Goal: Information Seeking & Learning: Learn about a topic

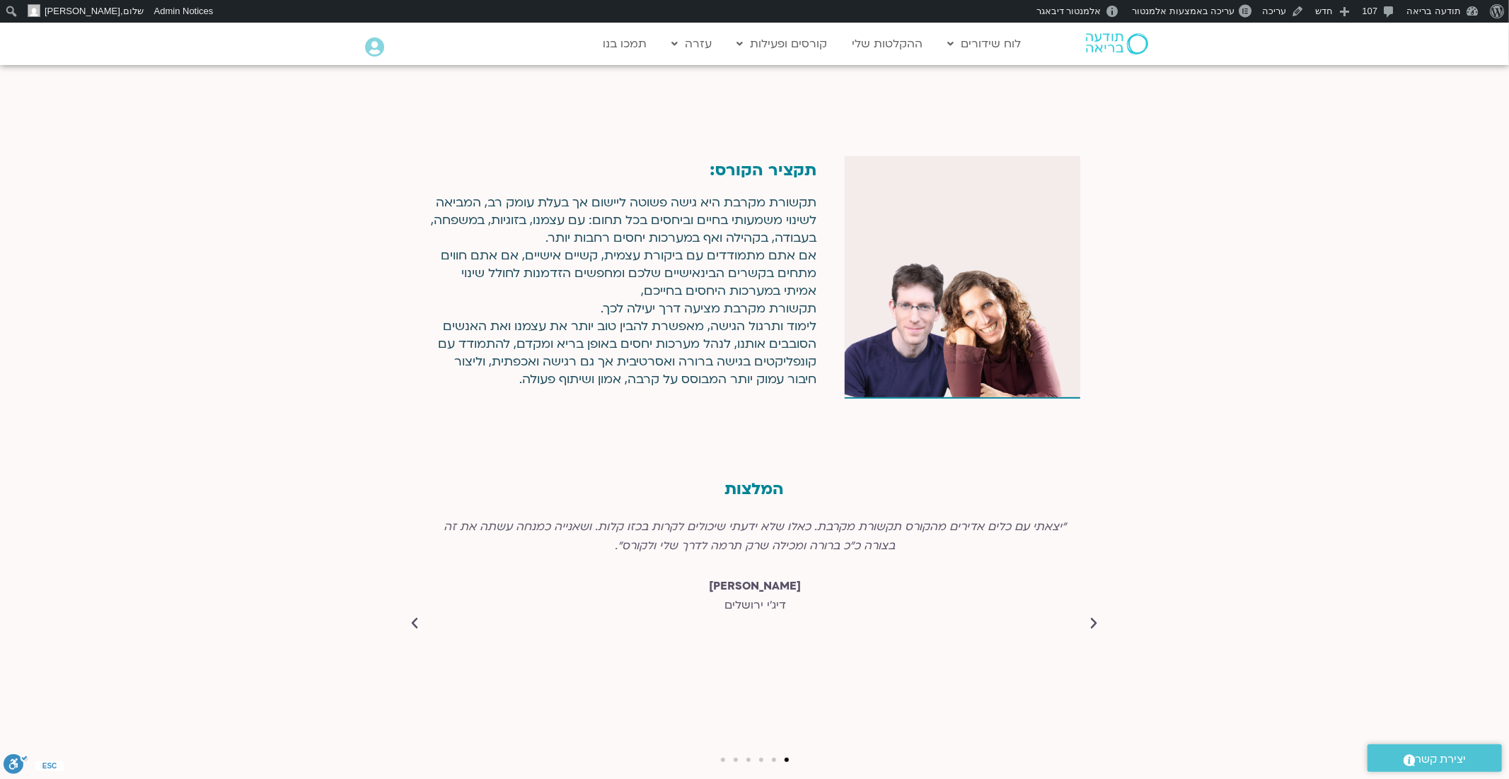
scroll to position [5069, 0]
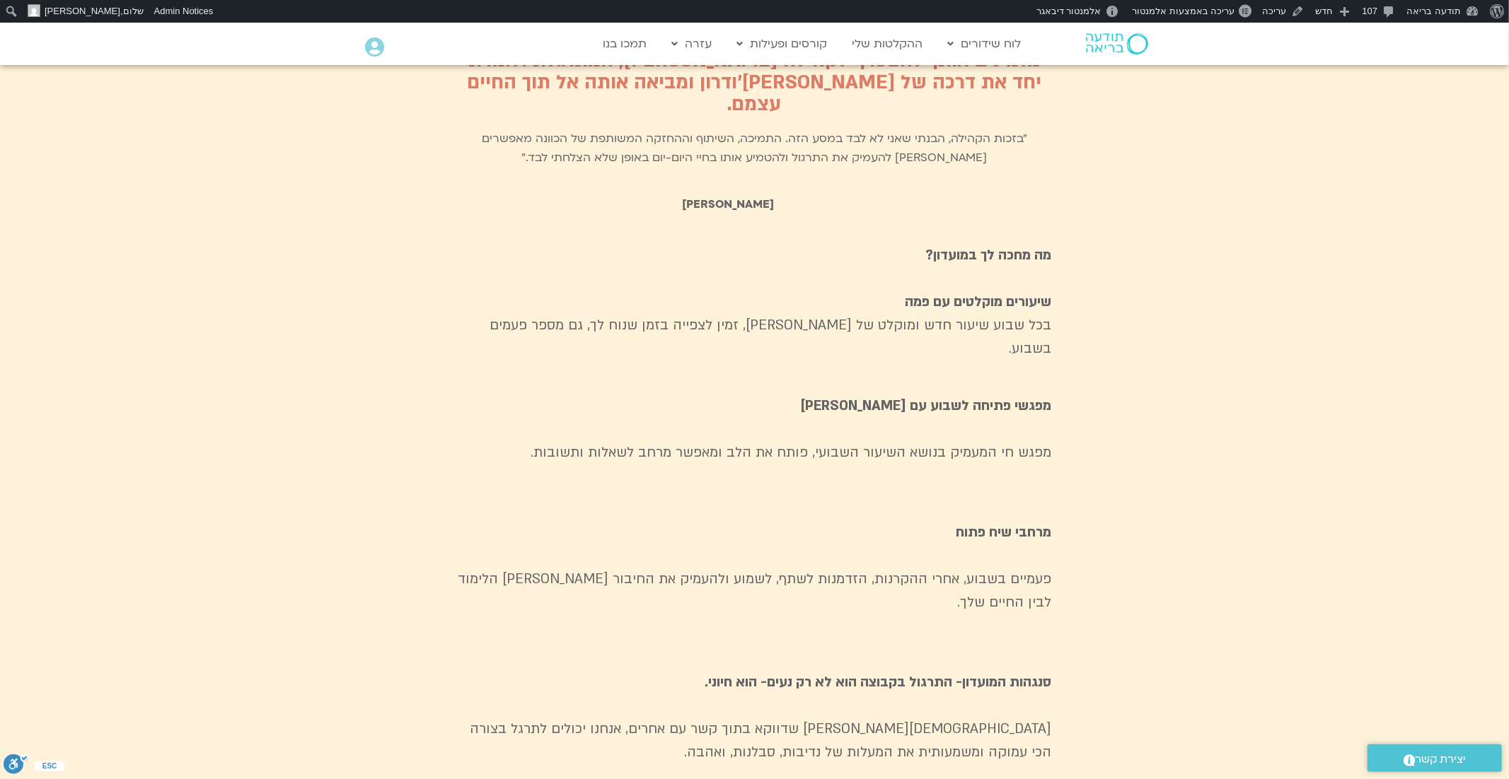
scroll to position [4801, 0]
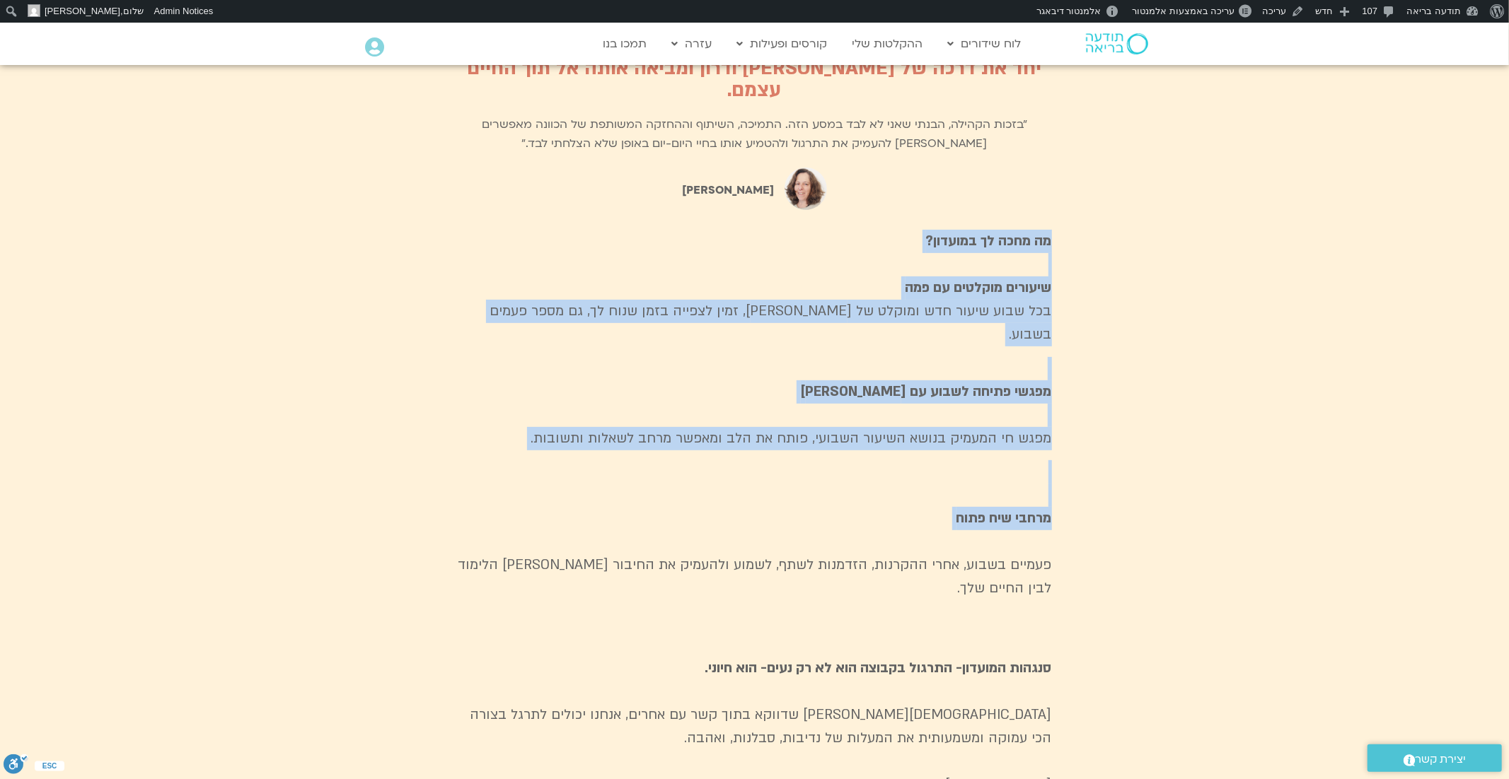
drag, startPoint x: 1060, startPoint y: 140, endPoint x: 919, endPoint y: 422, distance: 314.7
click at [919, 422] on section "החלק הזה עוד לא ערוך - אני ממתינה לעדכון מנעמה+ סגירה סופית של המתרגלים כי מליס…" at bounding box center [754, 575] width 1509 height 1390
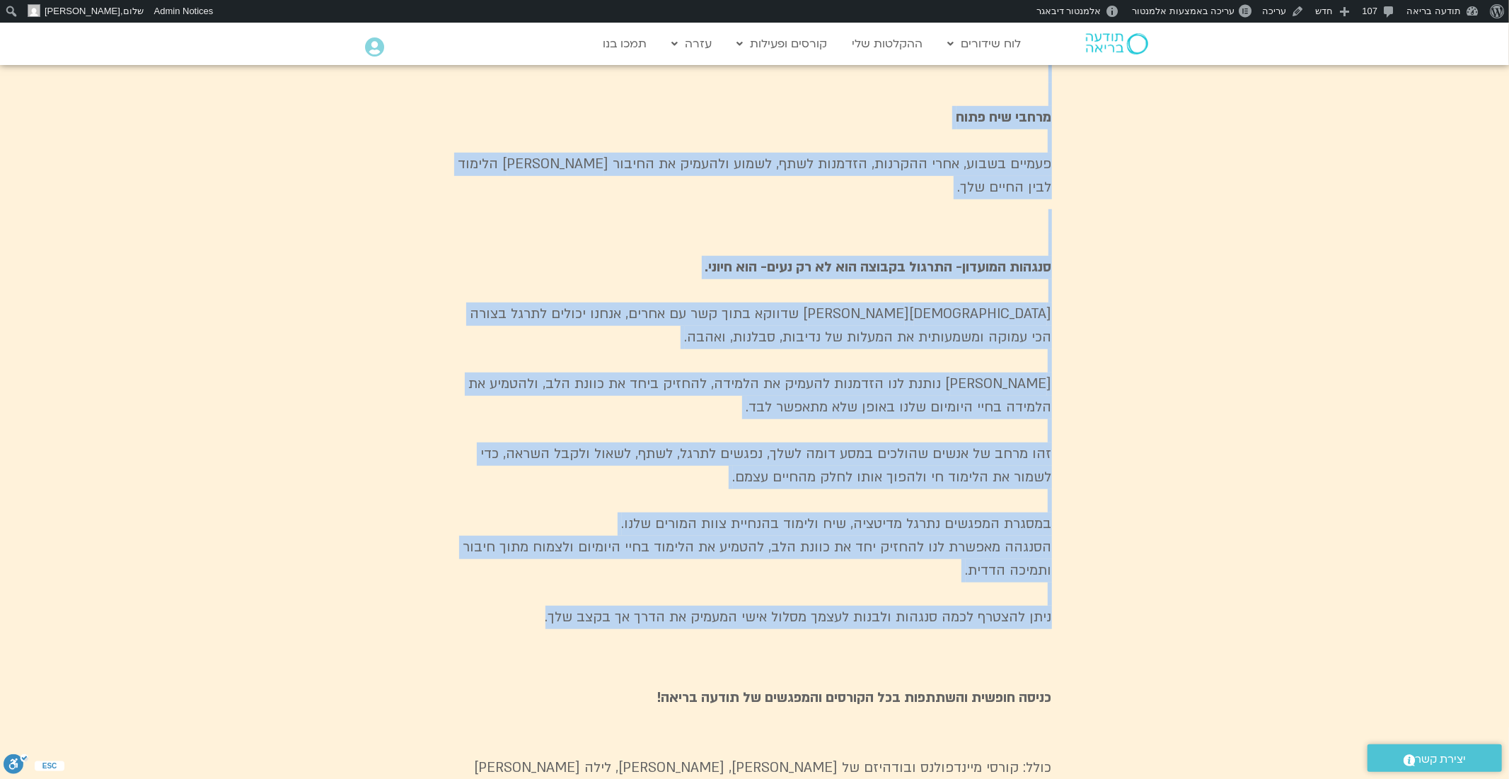
scroll to position [5202, 0]
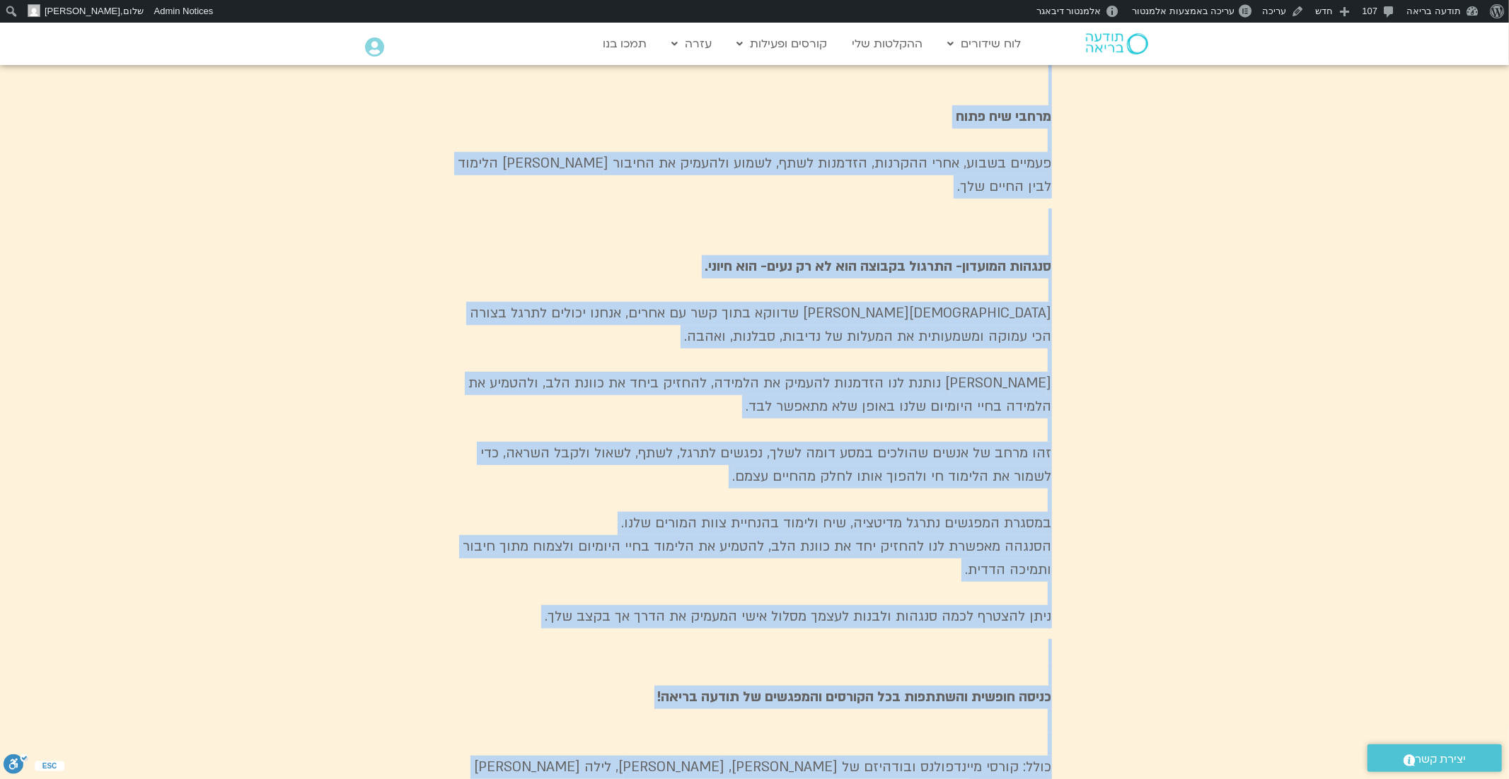
copy div "מה מחכה לך במועדון? שיעורים מוקלטים עם פמה בכל שבוע שיעור חדש ומוקלט של פמה צ׳ו…"
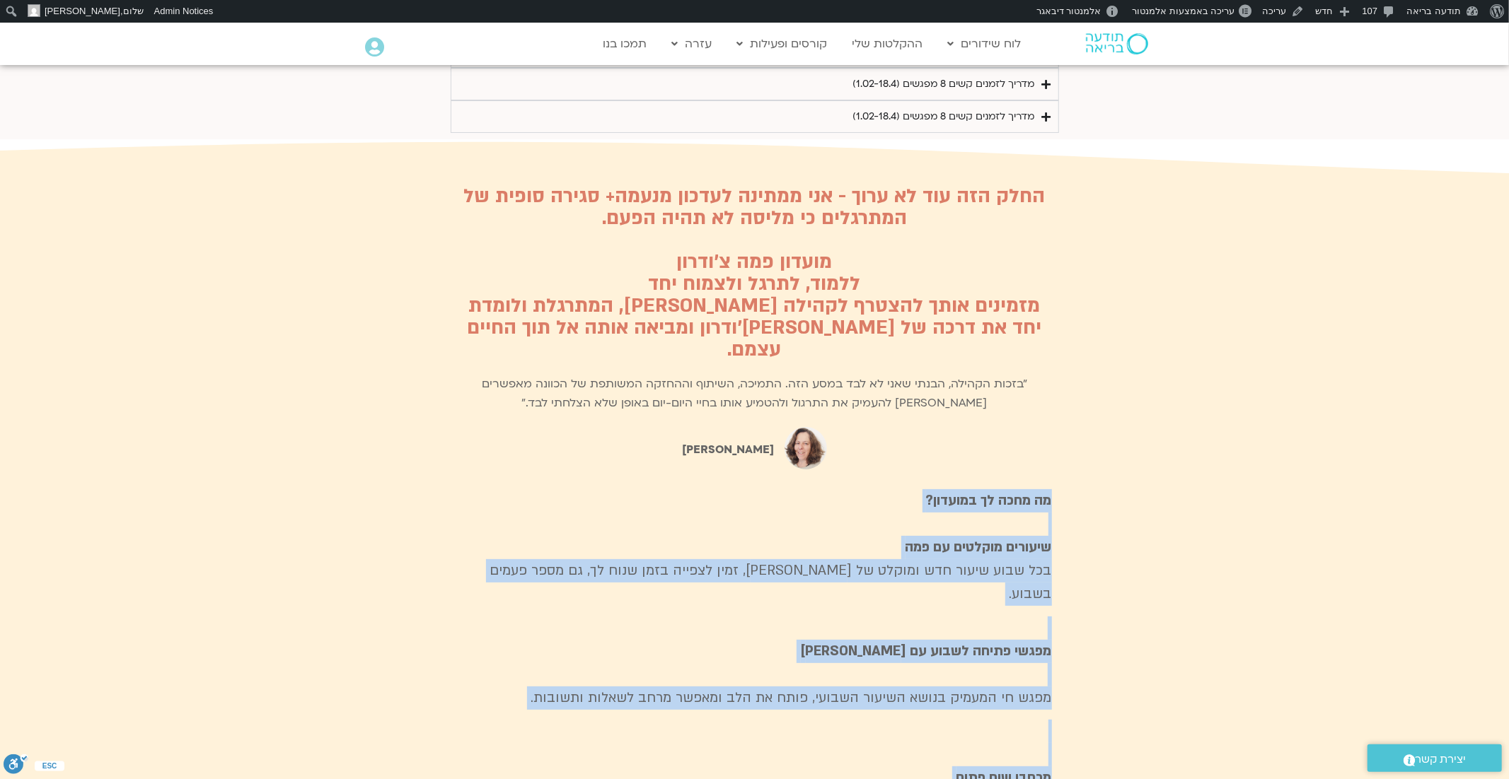
scroll to position [4540, 0]
copy div "מה מחכה לך במועדון? שיעורים מוקלטים עם פמה בכל שבוע שיעור חדש ומוקלט של פמה צ׳ו…"
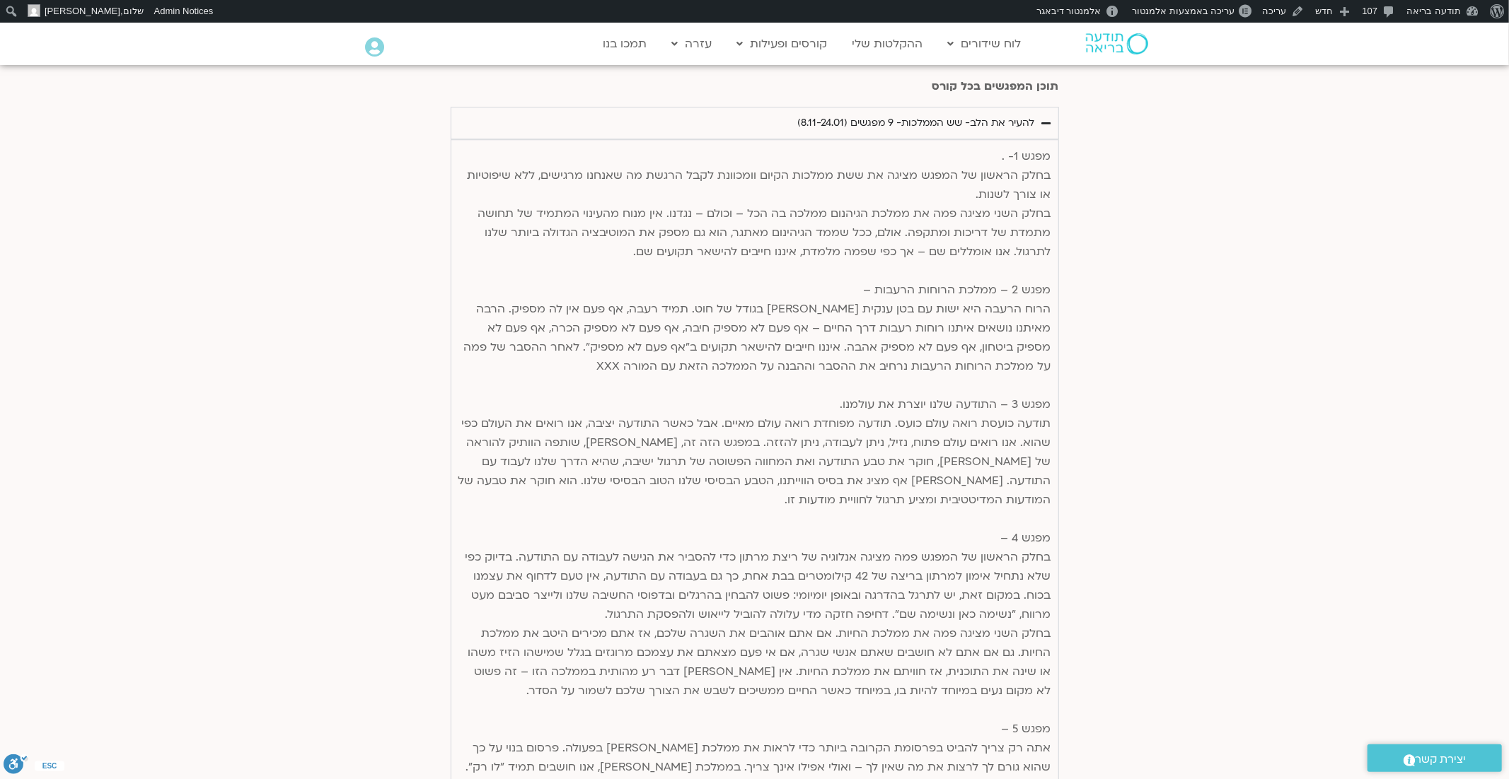
scroll to position [3179, 0]
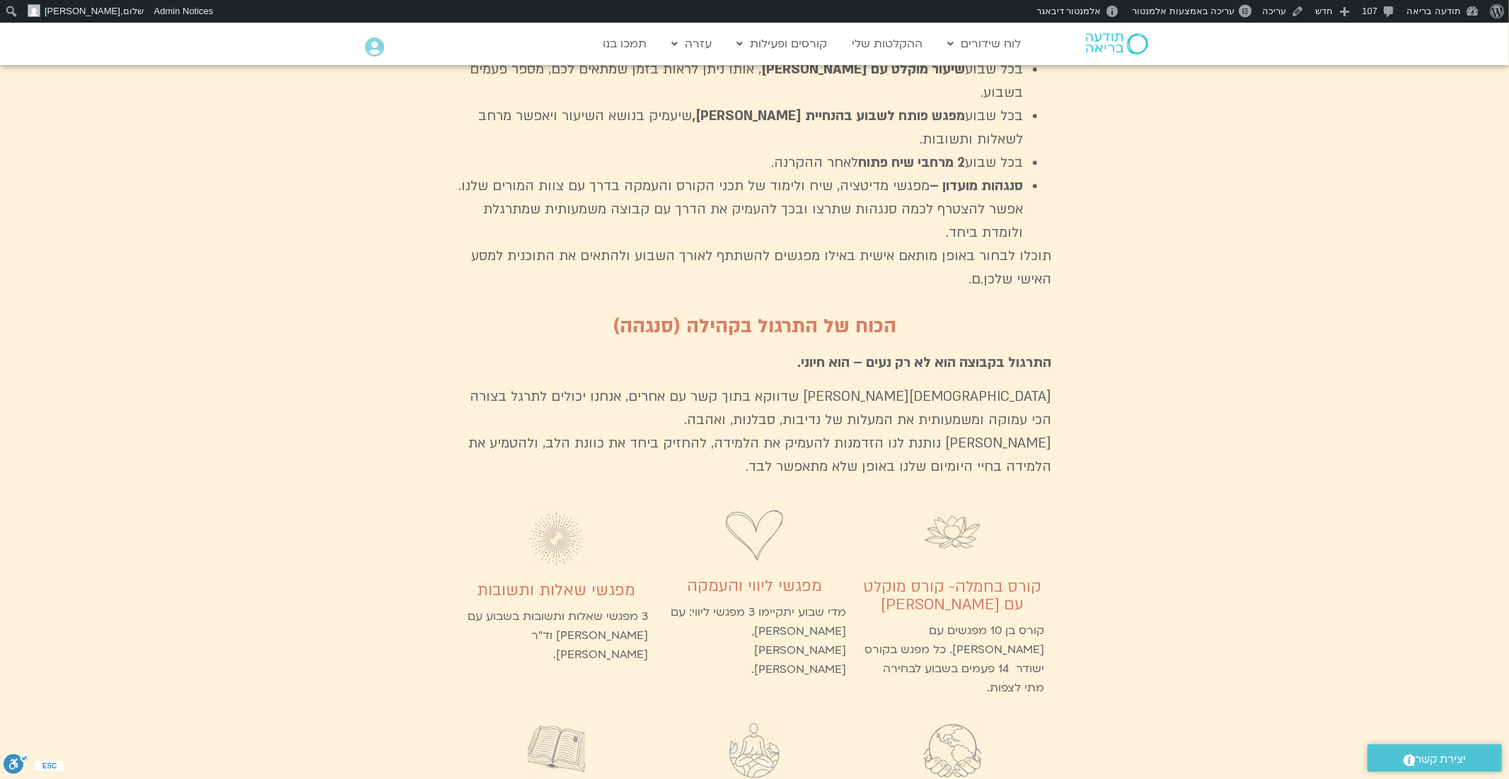
scroll to position [3315, 0]
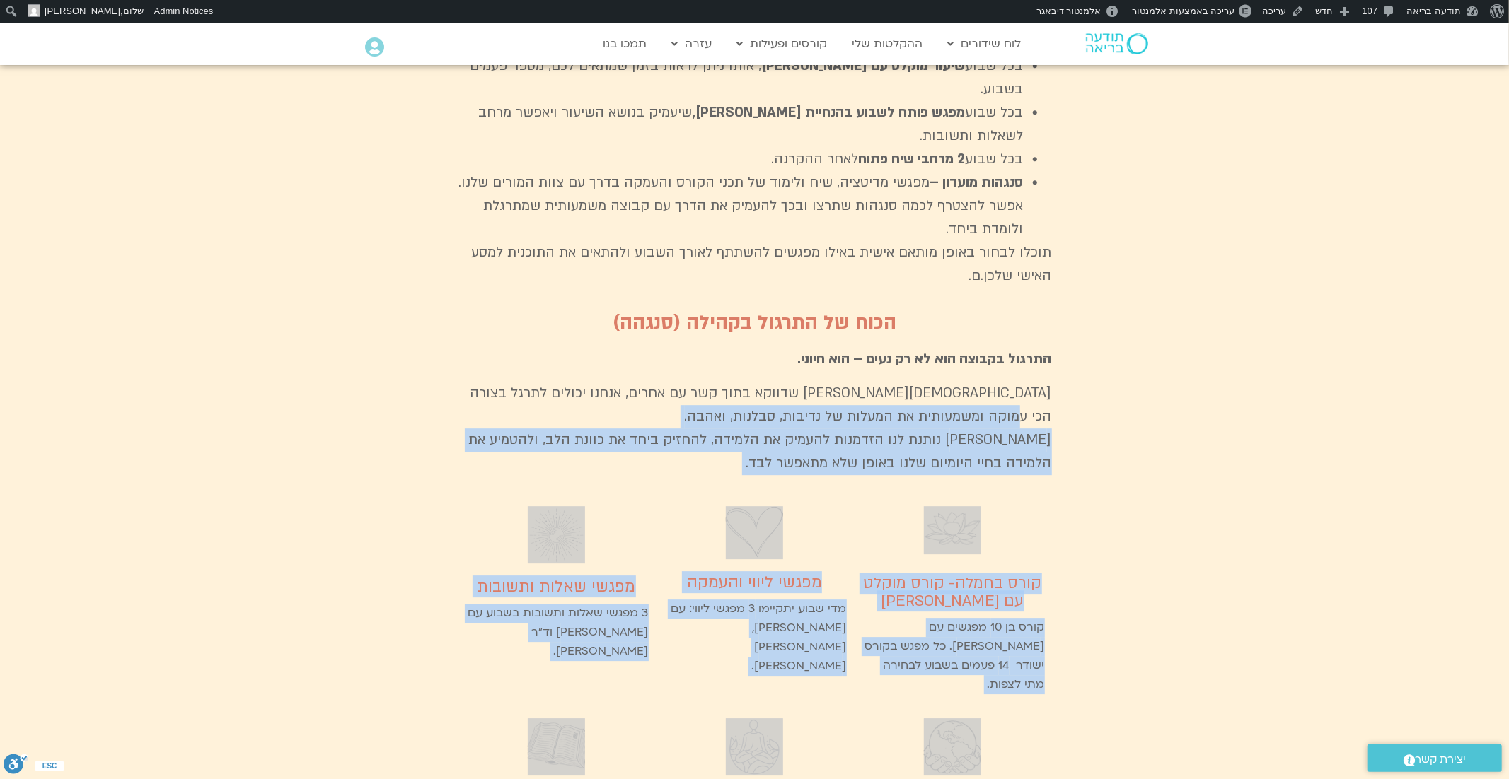
drag, startPoint x: 509, startPoint y: 669, endPoint x: 1056, endPoint y: 231, distance: 700.8
click at [1056, 231] on div "מועדון פמה צ׳ודרון אנחנו מזמינים אותך להיות חלק מקבוצה משמעותית שמתרגלת ולומדת …" at bounding box center [755, 348] width 608 height 1100
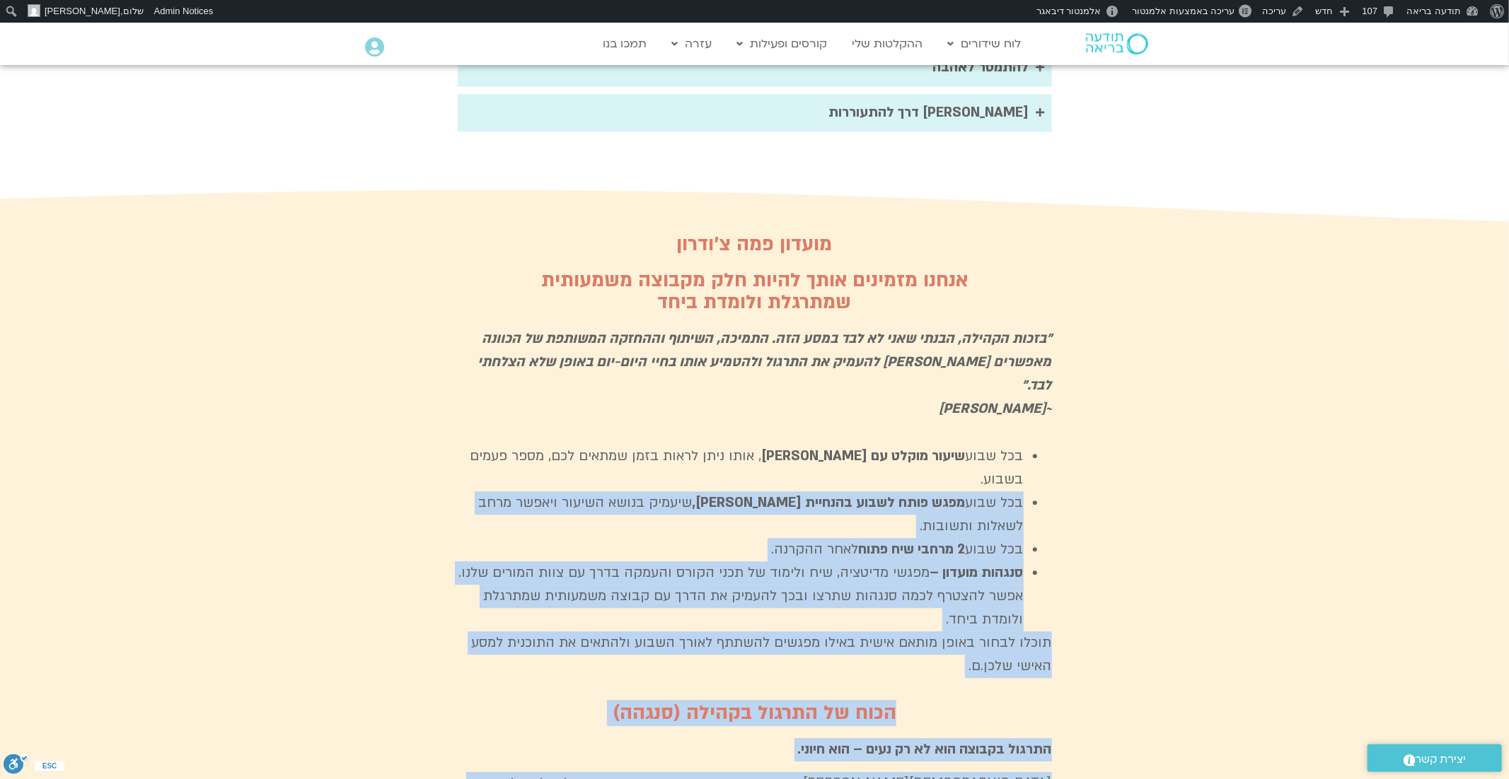
scroll to position [2915, 0]
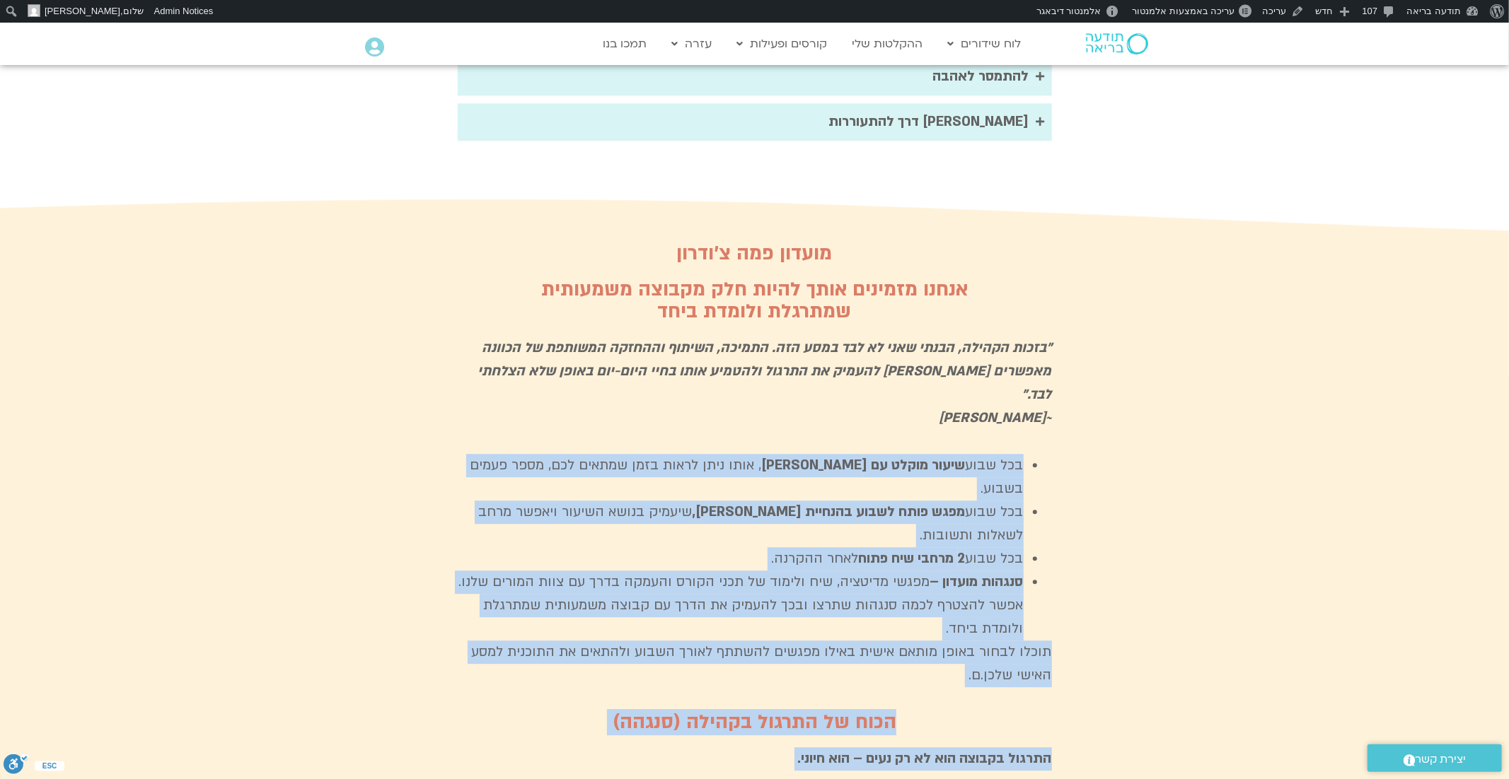
copy div "בכל שבוע שיעור מוקלט עם פמה צ׳ודרון , אותו ניתן לראות בזמן שמתאים לכם, מספר פעמ…"
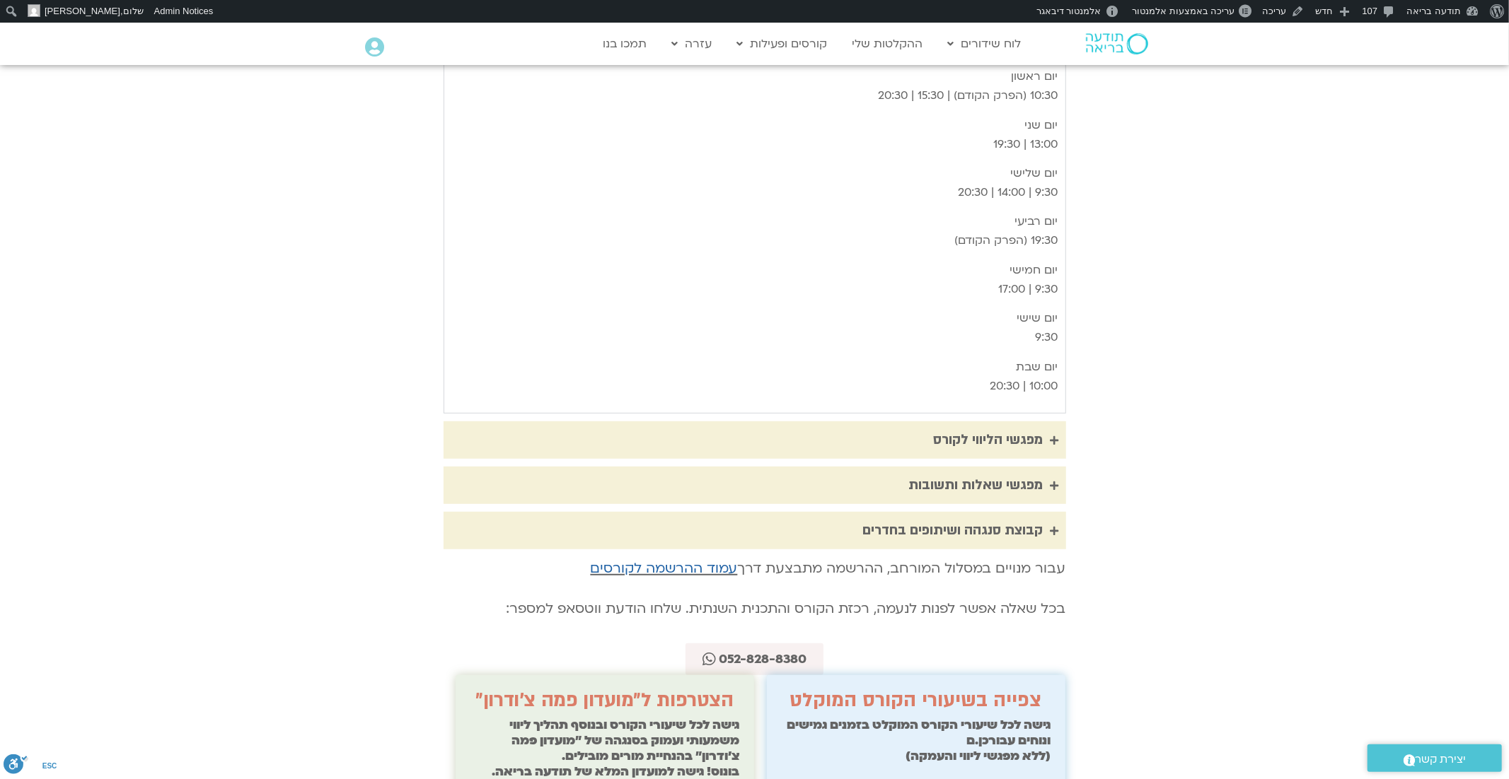
scroll to position [4965, 0]
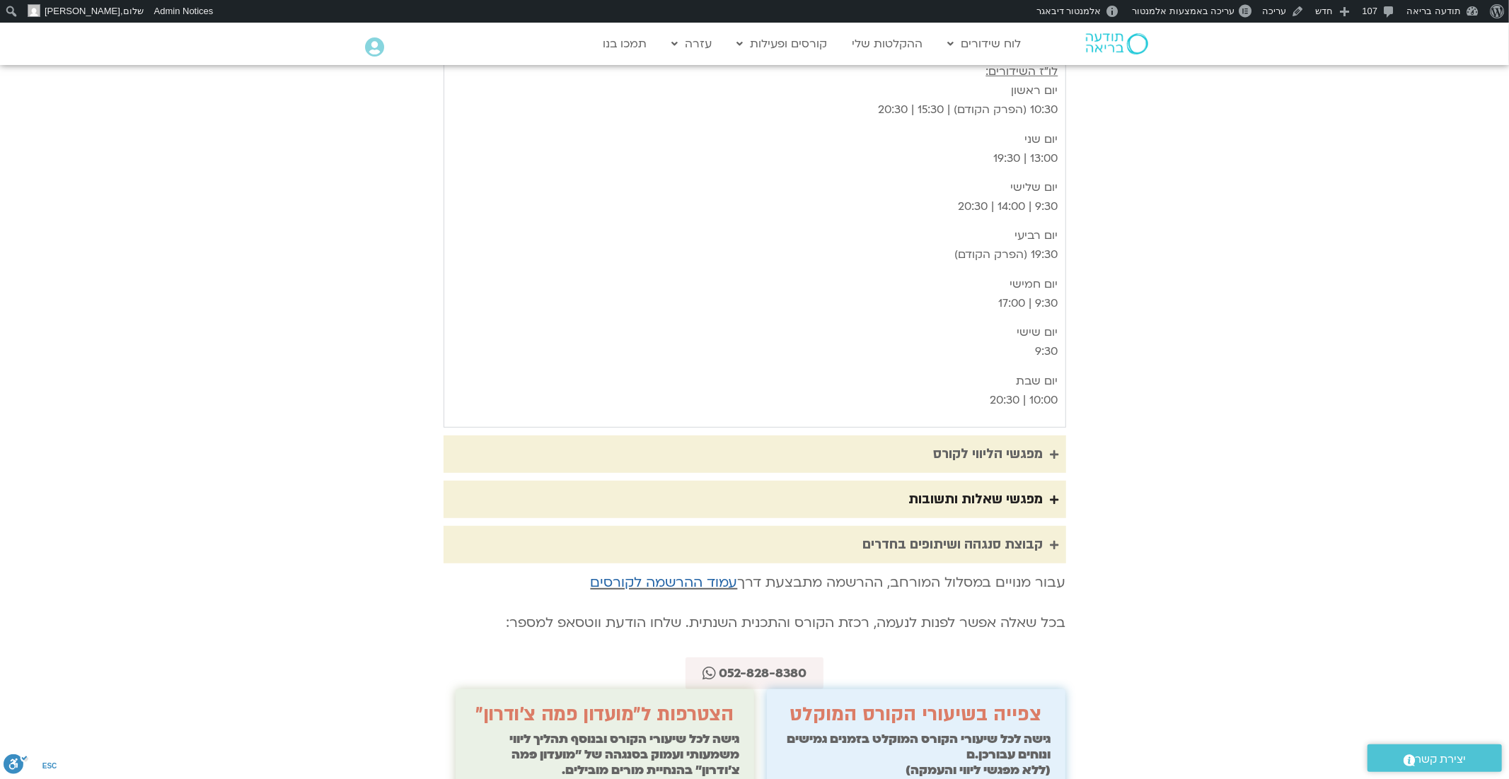
click at [1047, 481] on summary "מפגשי שאלות ותשובות" at bounding box center [754, 499] width 622 height 37
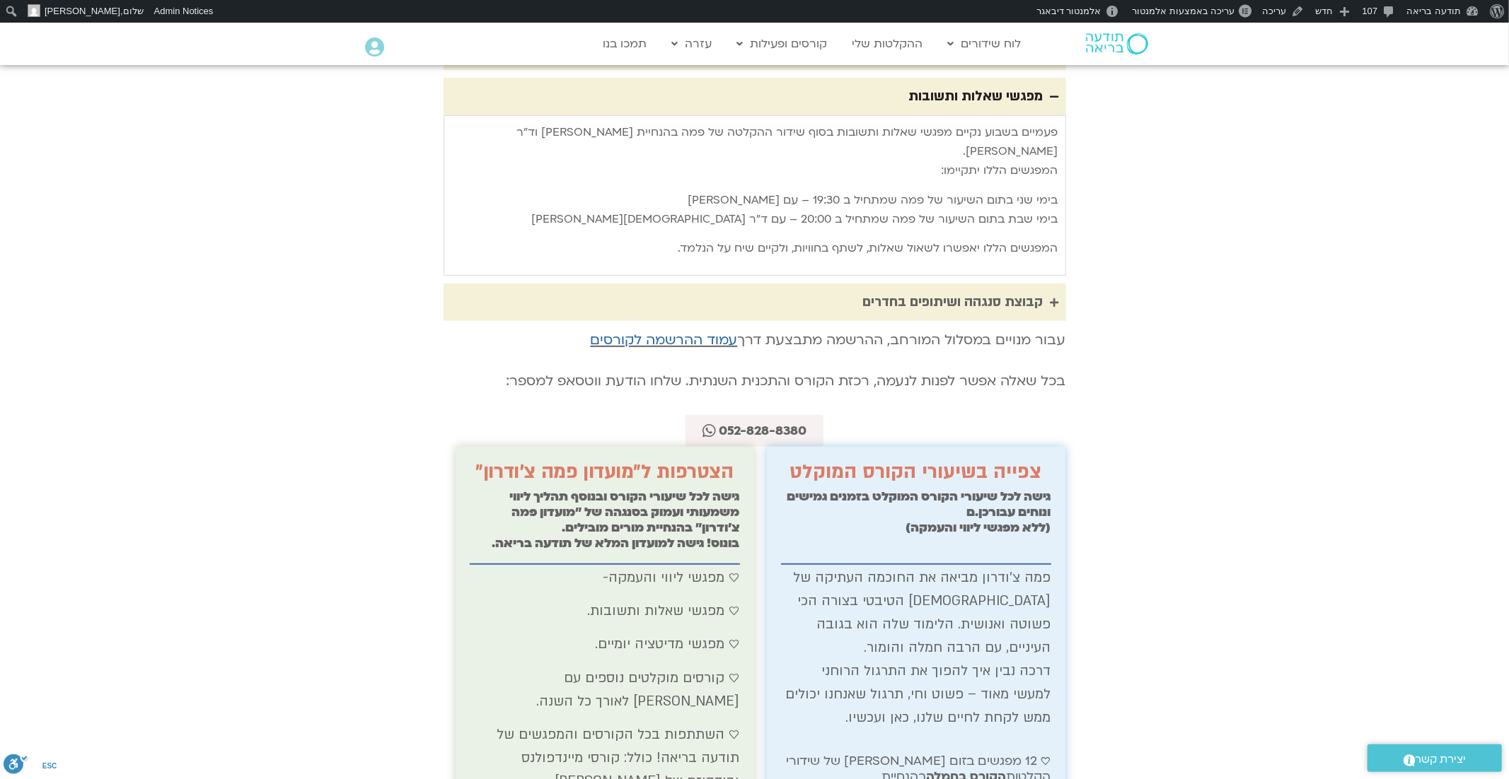
scroll to position [4383, 0]
